Goal: Information Seeking & Learning: Learn about a topic

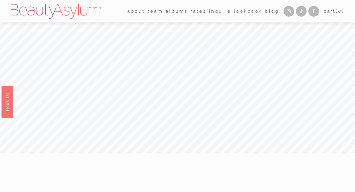
click at [198, 13] on link "Rates" at bounding box center [199, 10] width 16 height 9
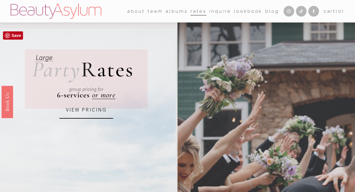
click at [81, 112] on link "VIEW PRICING" at bounding box center [86, 110] width 54 height 17
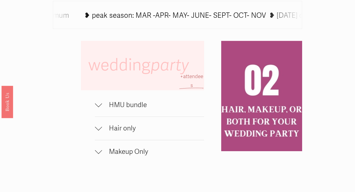
scroll to position [316, 0]
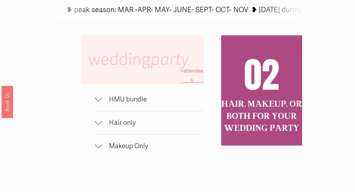
click at [99, 99] on div at bounding box center [98, 97] width 7 height 7
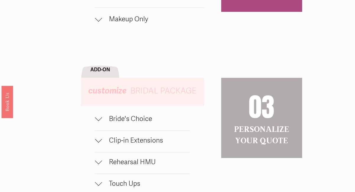
scroll to position [486, 0]
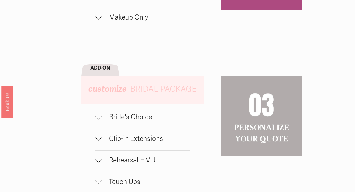
click at [99, 117] on div at bounding box center [98, 115] width 7 height 7
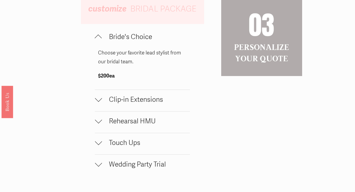
scroll to position [569, 0]
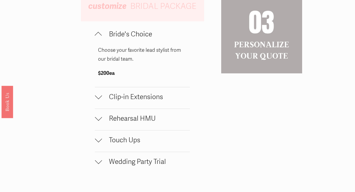
click at [100, 163] on div at bounding box center [98, 161] width 7 height 7
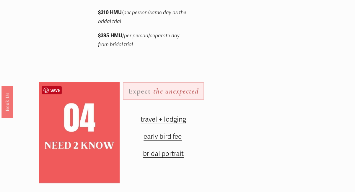
scroll to position [736, 0]
